Goal: Task Accomplishment & Management: Use online tool/utility

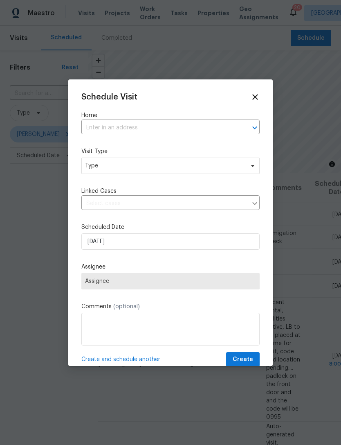
click at [178, 119] on div "Home ​" at bounding box center [170, 122] width 178 height 23
click at [175, 131] on input "text" at bounding box center [158, 128] width 155 height 13
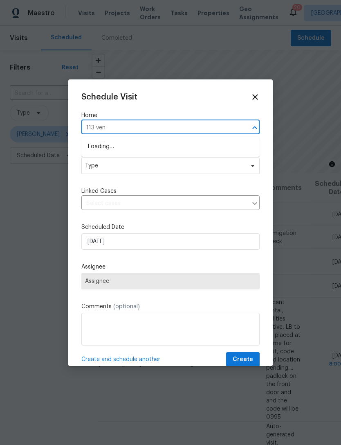
type input "113 veni"
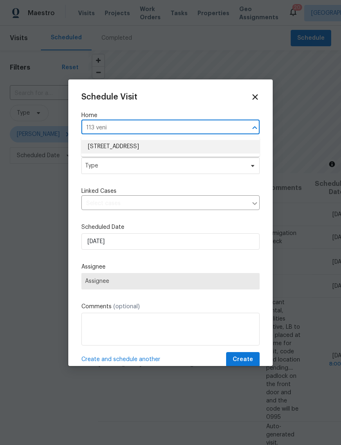
click at [194, 148] on li "113 Venice Ln, Kissimmee, FL 34759" at bounding box center [170, 147] width 178 height 14
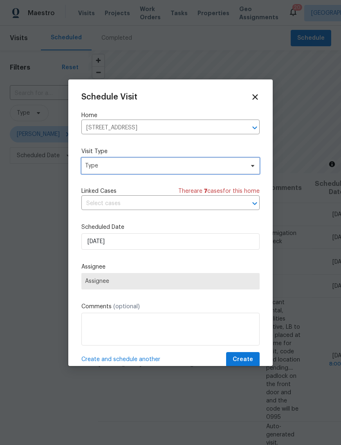
click at [175, 169] on span "Type" at bounding box center [164, 166] width 159 height 8
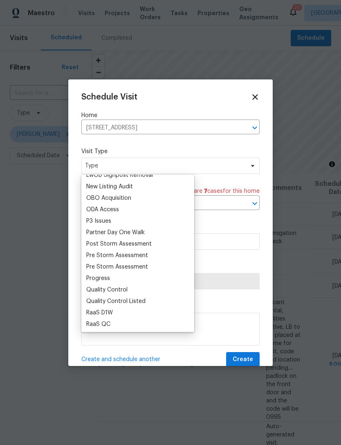
scroll to position [459, 0]
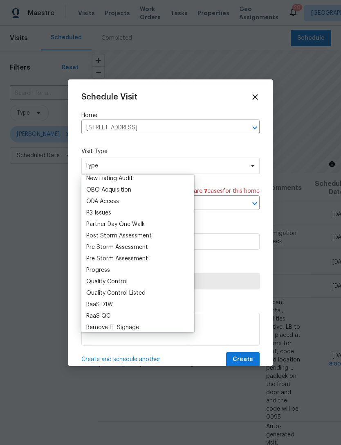
click at [109, 270] on div "Progress" at bounding box center [98, 270] width 24 height 8
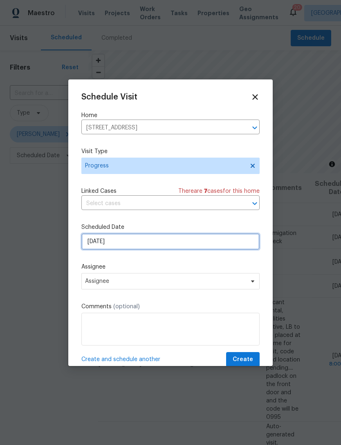
click at [206, 243] on input "10/15/2025" at bounding box center [170, 241] width 178 height 16
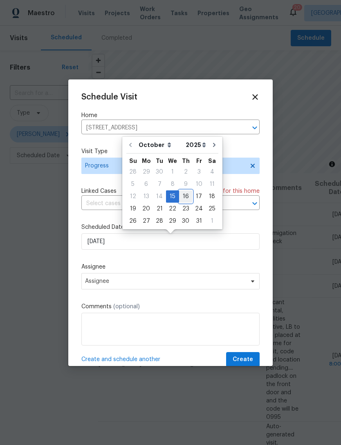
click at [183, 197] on div "16" at bounding box center [185, 196] width 13 height 11
type input "10/16/2025"
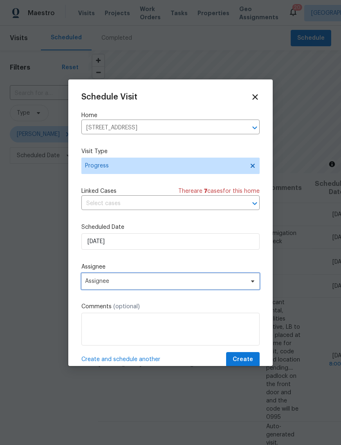
click at [159, 284] on span "Assignee" at bounding box center [165, 281] width 160 height 7
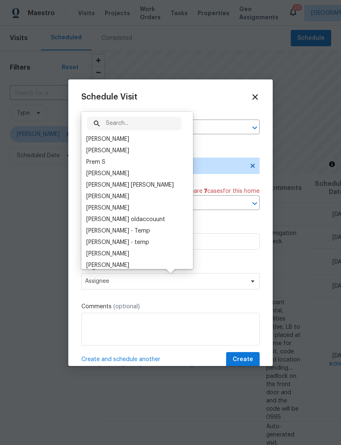
click at [117, 143] on div "[PERSON_NAME]" at bounding box center [107, 139] width 43 height 8
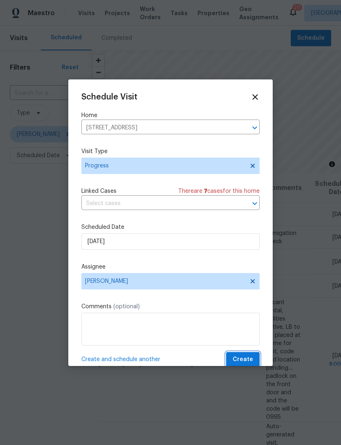
click at [244, 356] on button "Create" at bounding box center [243, 359] width 34 height 15
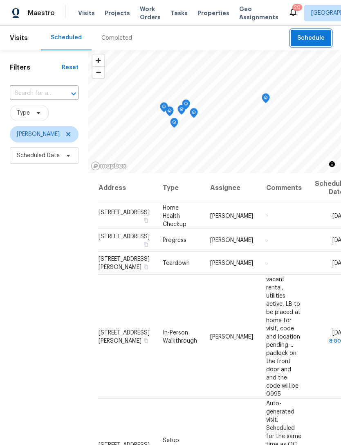
click at [315, 41] on span "Schedule" at bounding box center [310, 38] width 27 height 10
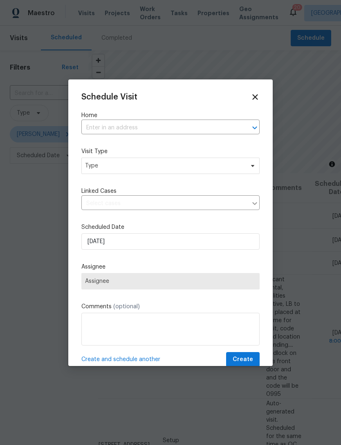
click at [144, 123] on input "text" at bounding box center [158, 128] width 155 height 13
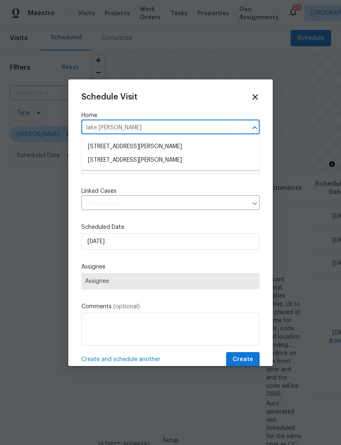
type input "lake Byrd"
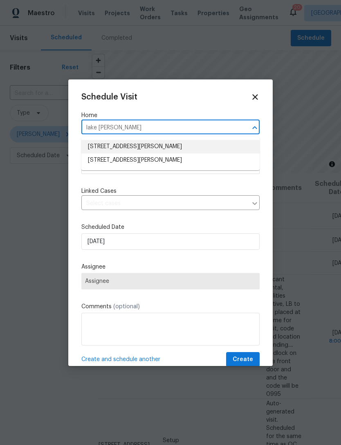
click at [193, 147] on li "16409 Lake Byrd Dr, Tampa, FL 33618" at bounding box center [170, 147] width 178 height 14
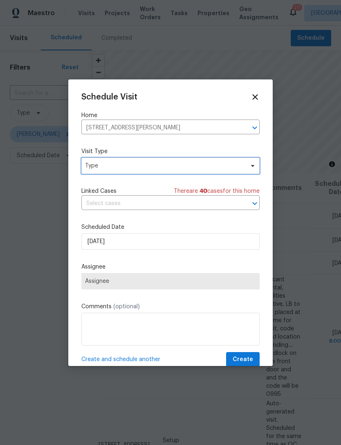
click at [170, 170] on span "Type" at bounding box center [164, 166] width 159 height 8
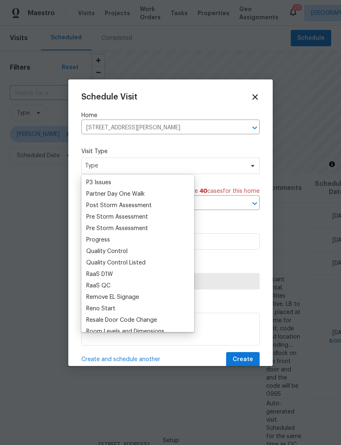
scroll to position [490, 0]
click at [109, 240] on div "Progress" at bounding box center [98, 239] width 24 height 8
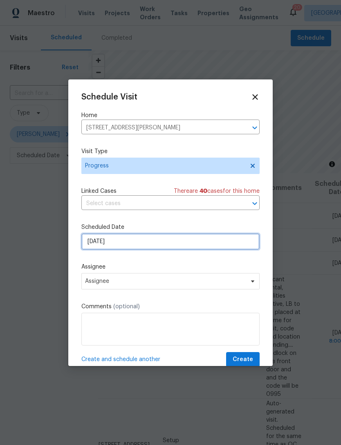
click at [147, 242] on input "10/15/2025" at bounding box center [170, 241] width 178 height 16
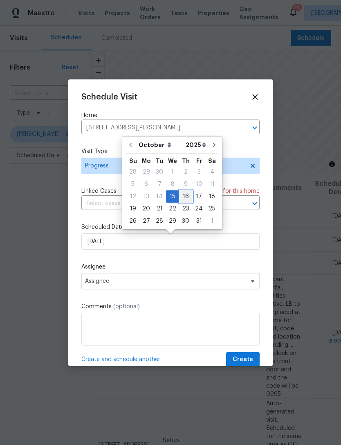
click at [182, 196] on div "16" at bounding box center [185, 196] width 13 height 11
type input "10/16/2025"
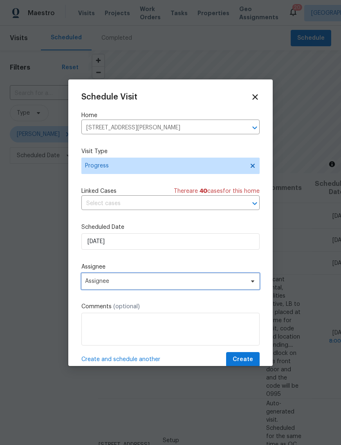
click at [152, 283] on span "Assignee" at bounding box center [165, 281] width 160 height 7
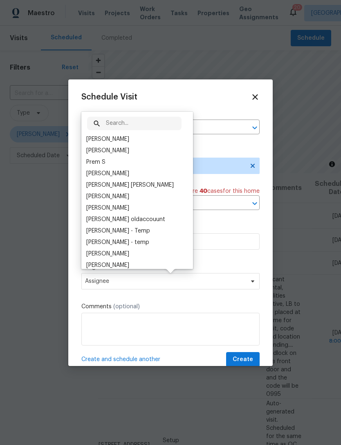
click at [135, 141] on div "[PERSON_NAME]" at bounding box center [137, 138] width 107 height 11
click at [116, 139] on div "[PERSON_NAME]" at bounding box center [107, 139] width 43 height 8
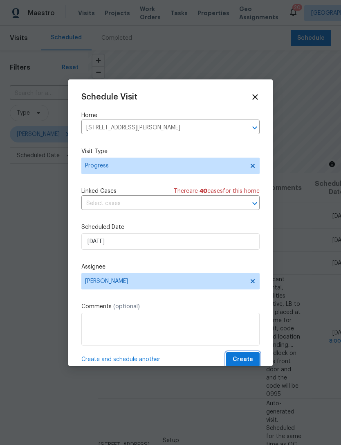
click at [248, 358] on span "Create" at bounding box center [243, 359] width 20 height 10
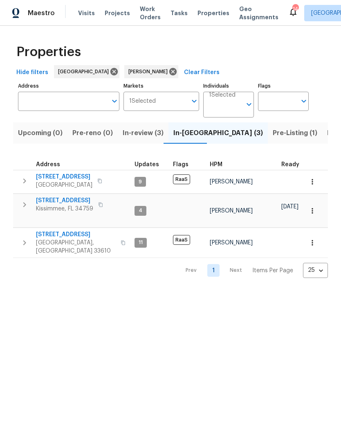
click at [327, 133] on span "Listed (13)" at bounding box center [344, 132] width 34 height 11
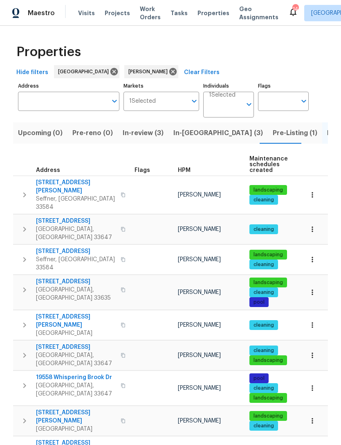
click at [273, 131] on span "Pre-Listing (1)" at bounding box center [295, 132] width 45 height 11
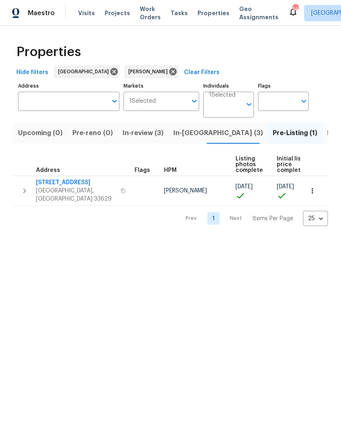
click at [327, 132] on span "Listed (13)" at bounding box center [344, 132] width 34 height 11
